Goal: Task Accomplishment & Management: Manage account settings

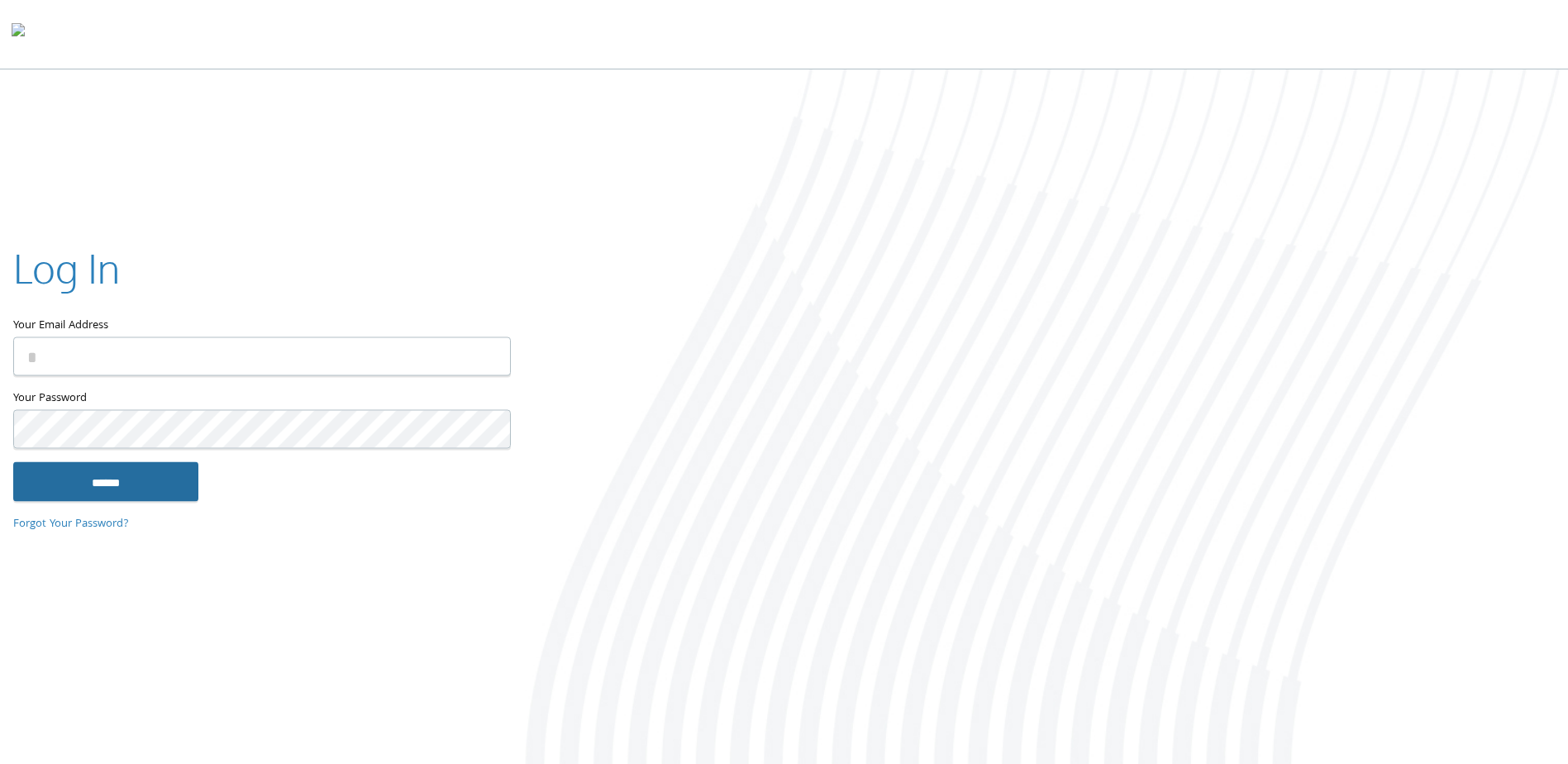
type input "**********"
click at [169, 491] on input "******" at bounding box center [105, 482] width 185 height 40
type input "**********"
click at [105, 494] on input "******" at bounding box center [105, 482] width 185 height 40
